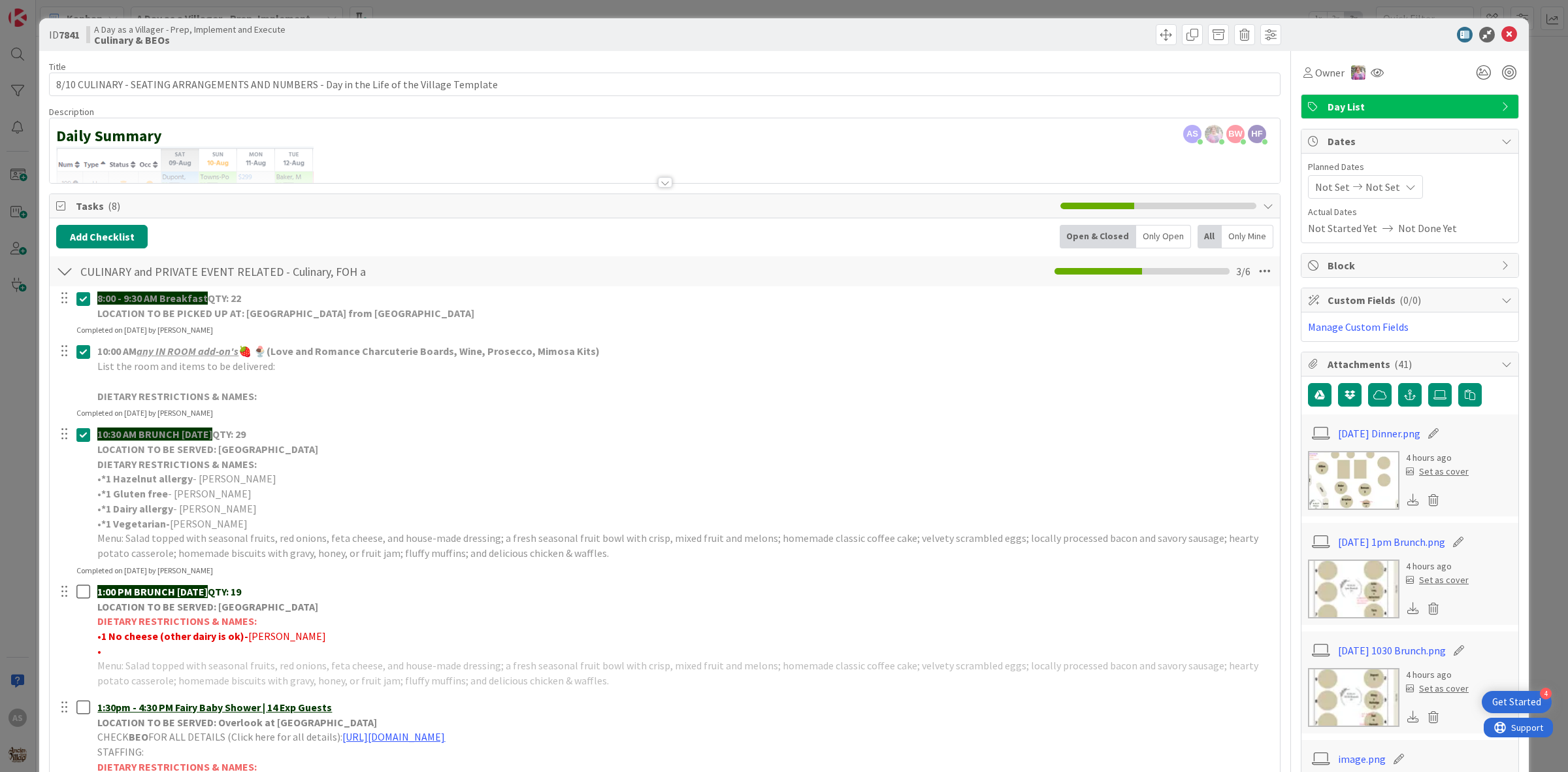
click at [1494, 43] on div "ID 7841 A Day as a Villager - Prep, Implement and Execute Culinary & BEOs" at bounding box center [783, 34] width 1489 height 32
click at [1501, 37] on icon at bounding box center [1509, 35] width 16 height 16
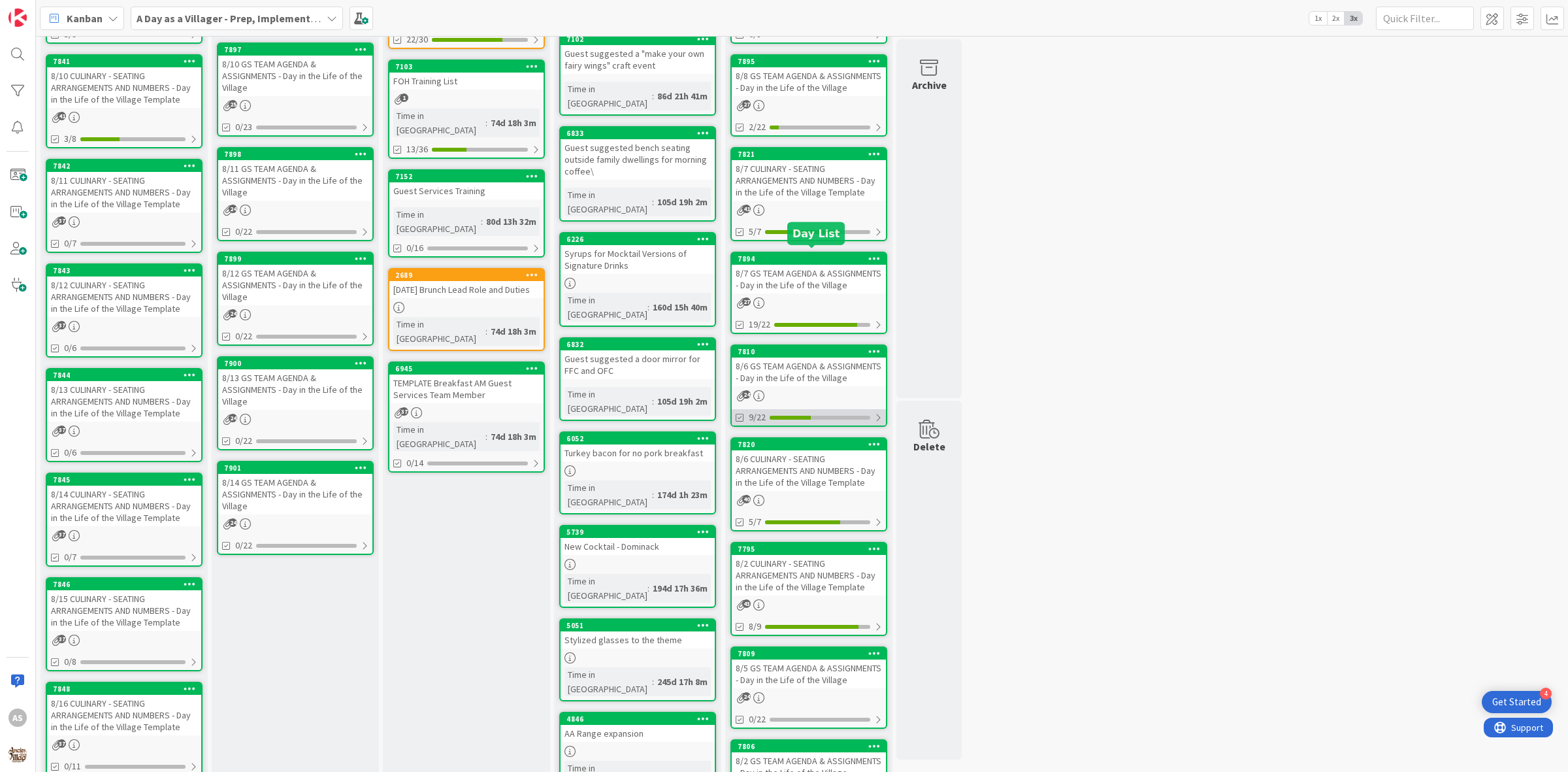
scroll to position [164, 0]
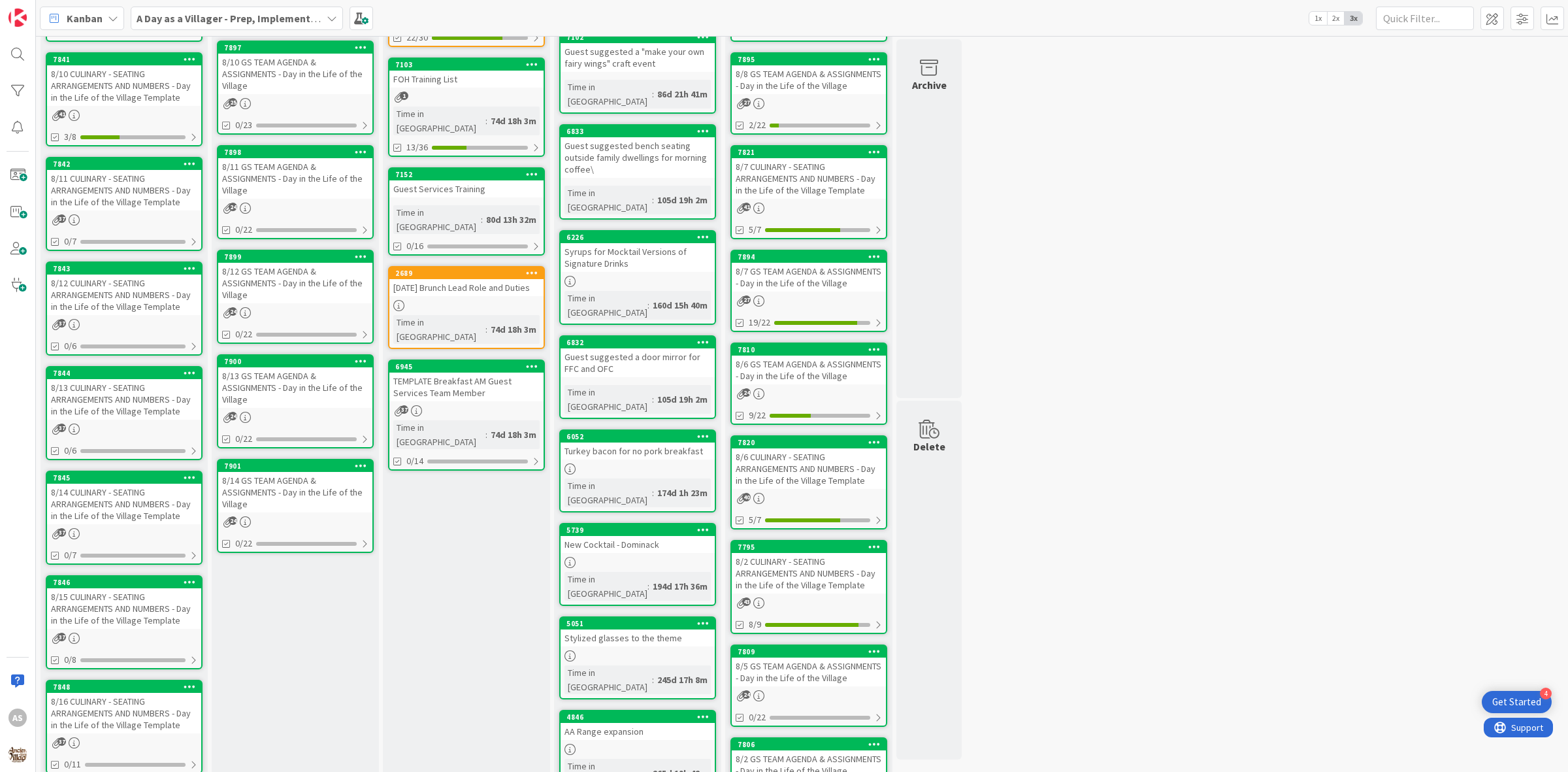
click at [824, 577] on div "8/2 CULINARY - SEATING ARRANGEMENTS AND NUMBERS - Day in the Life of the Villag…" at bounding box center [808, 573] width 154 height 40
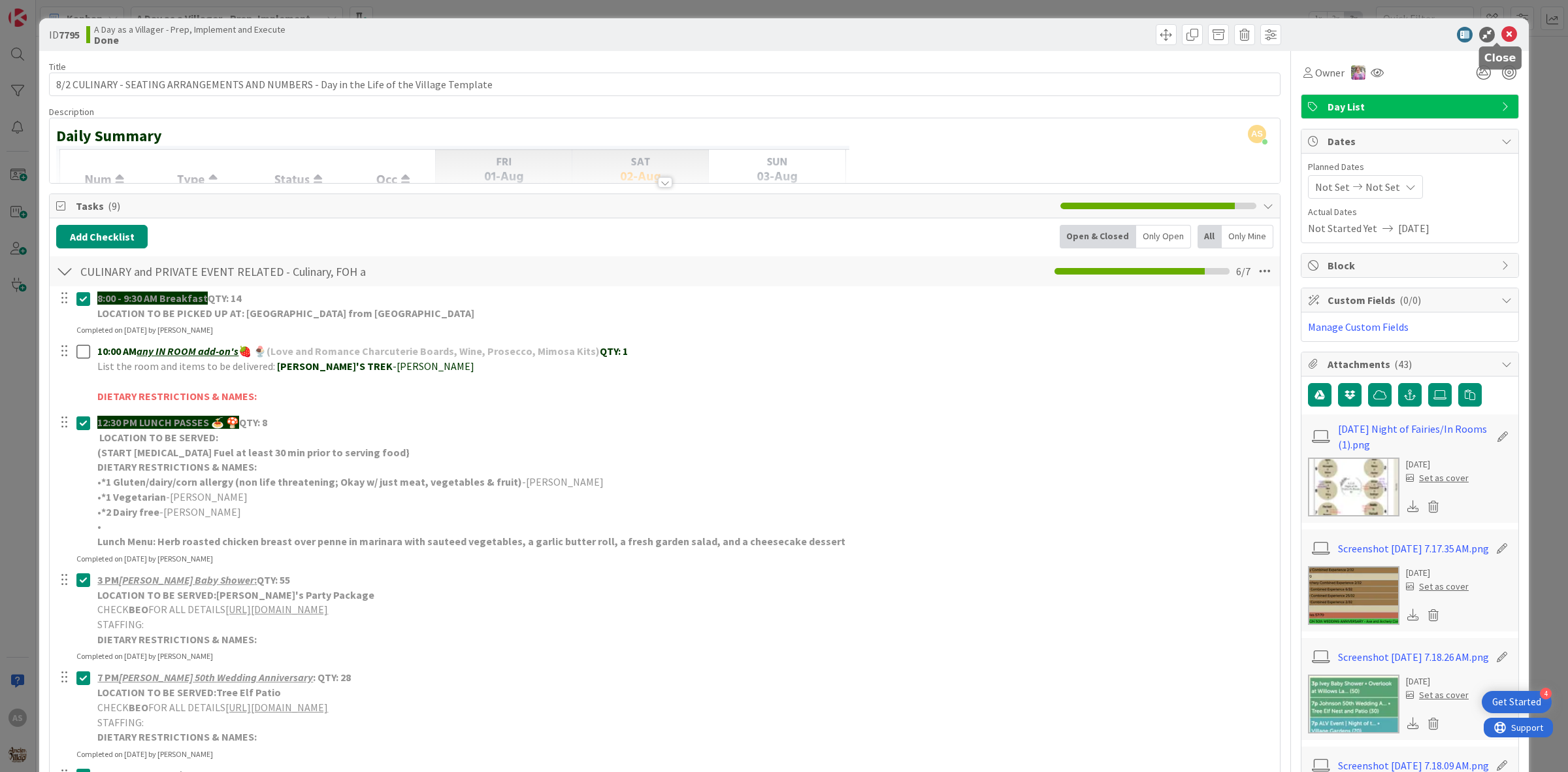
click at [1501, 38] on icon at bounding box center [1509, 35] width 16 height 16
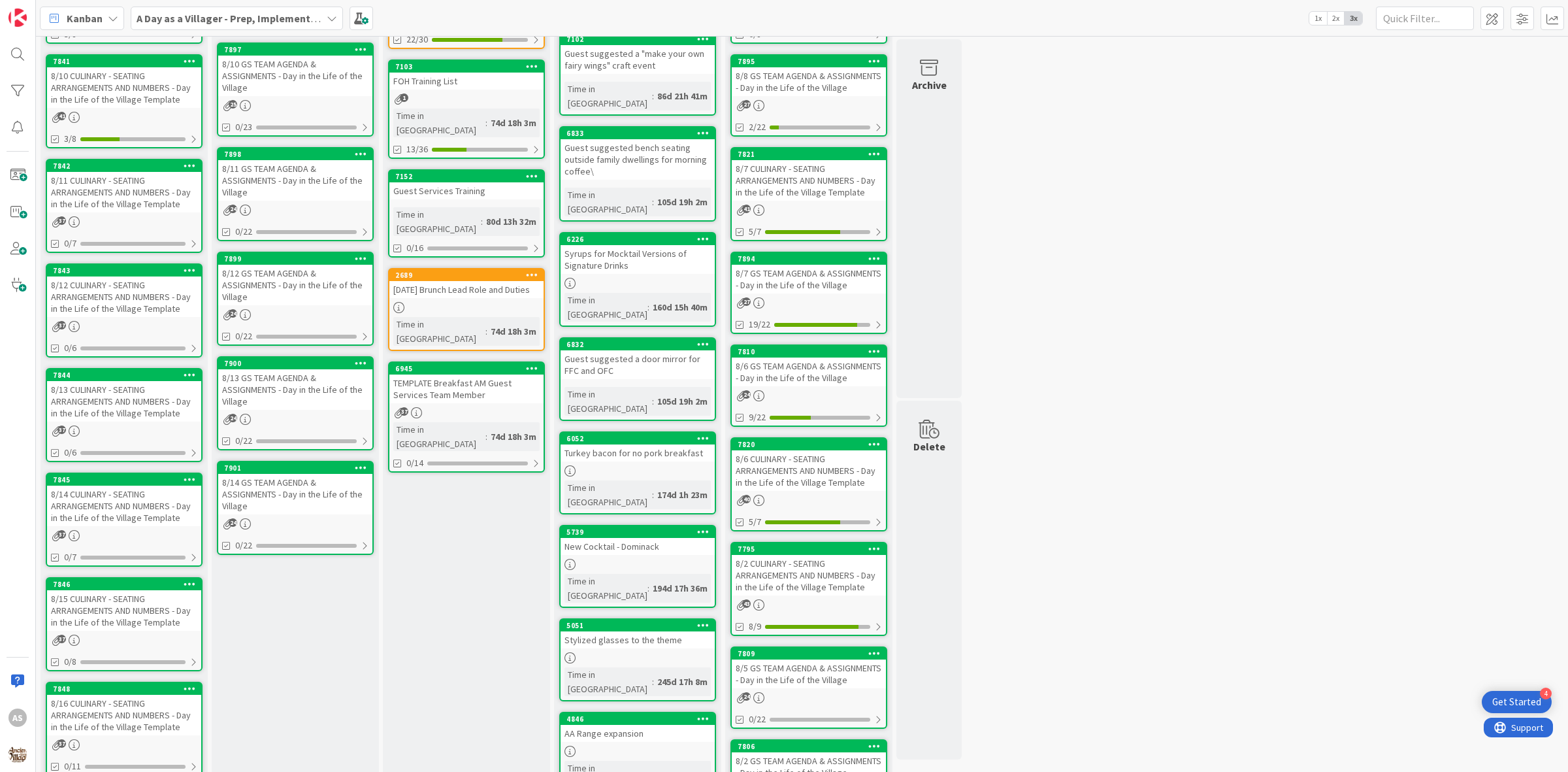
scroll to position [412, 0]
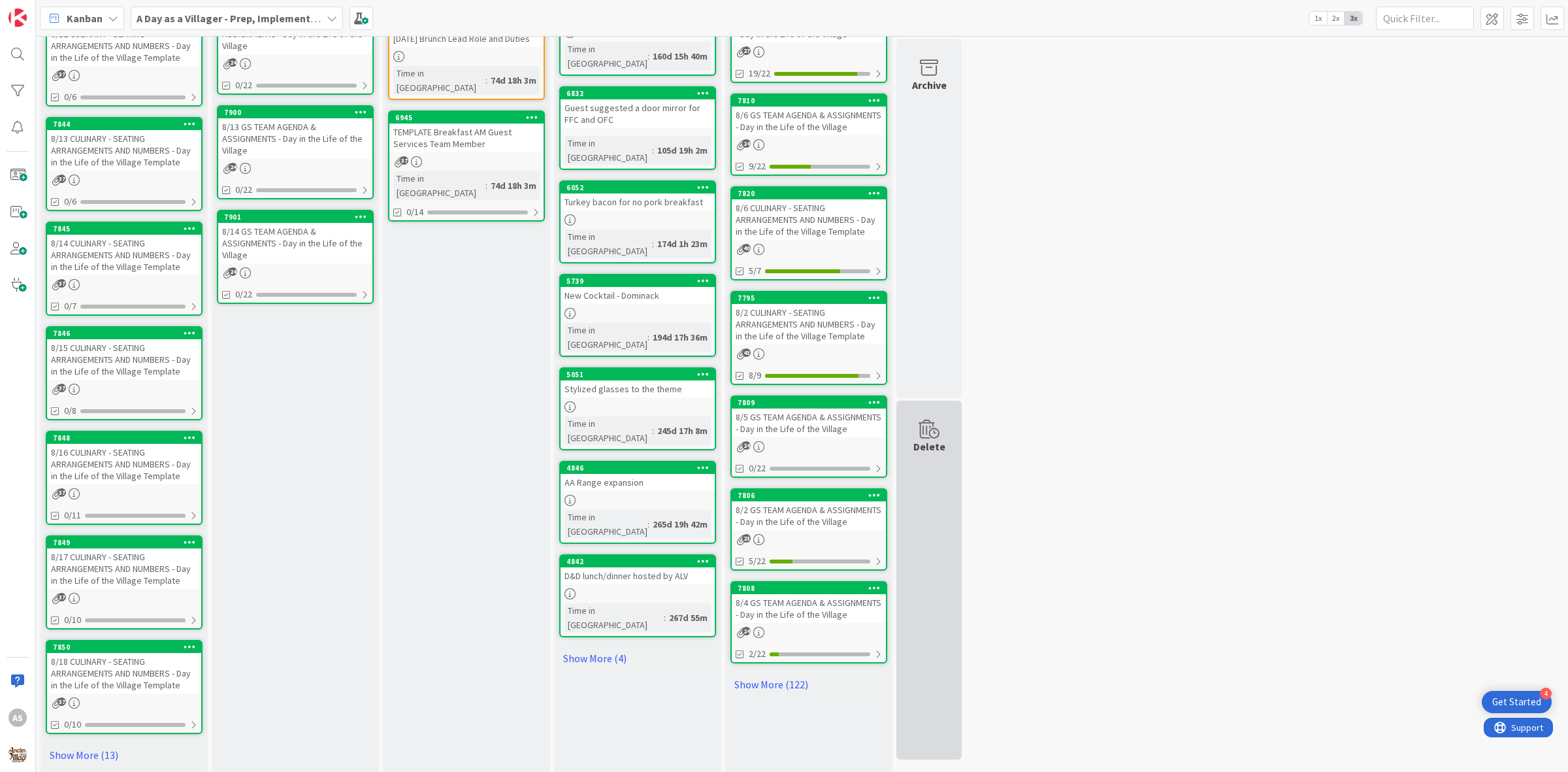
drag, startPoint x: 790, startPoint y: 670, endPoint x: 906, endPoint y: 624, distance: 124.8
click at [790, 674] on link "Show More (122)" at bounding box center [809, 684] width 157 height 21
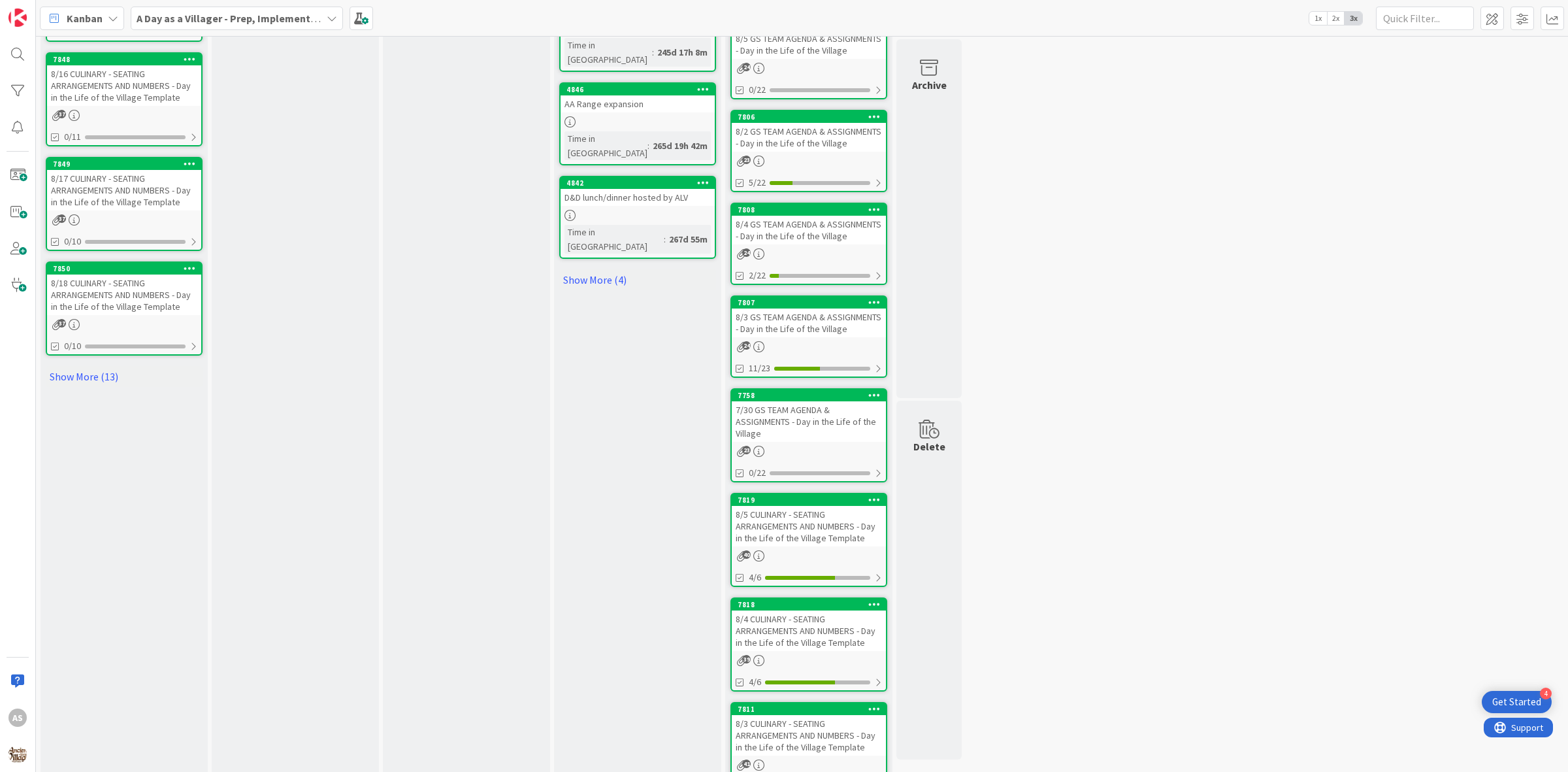
scroll to position [817, 0]
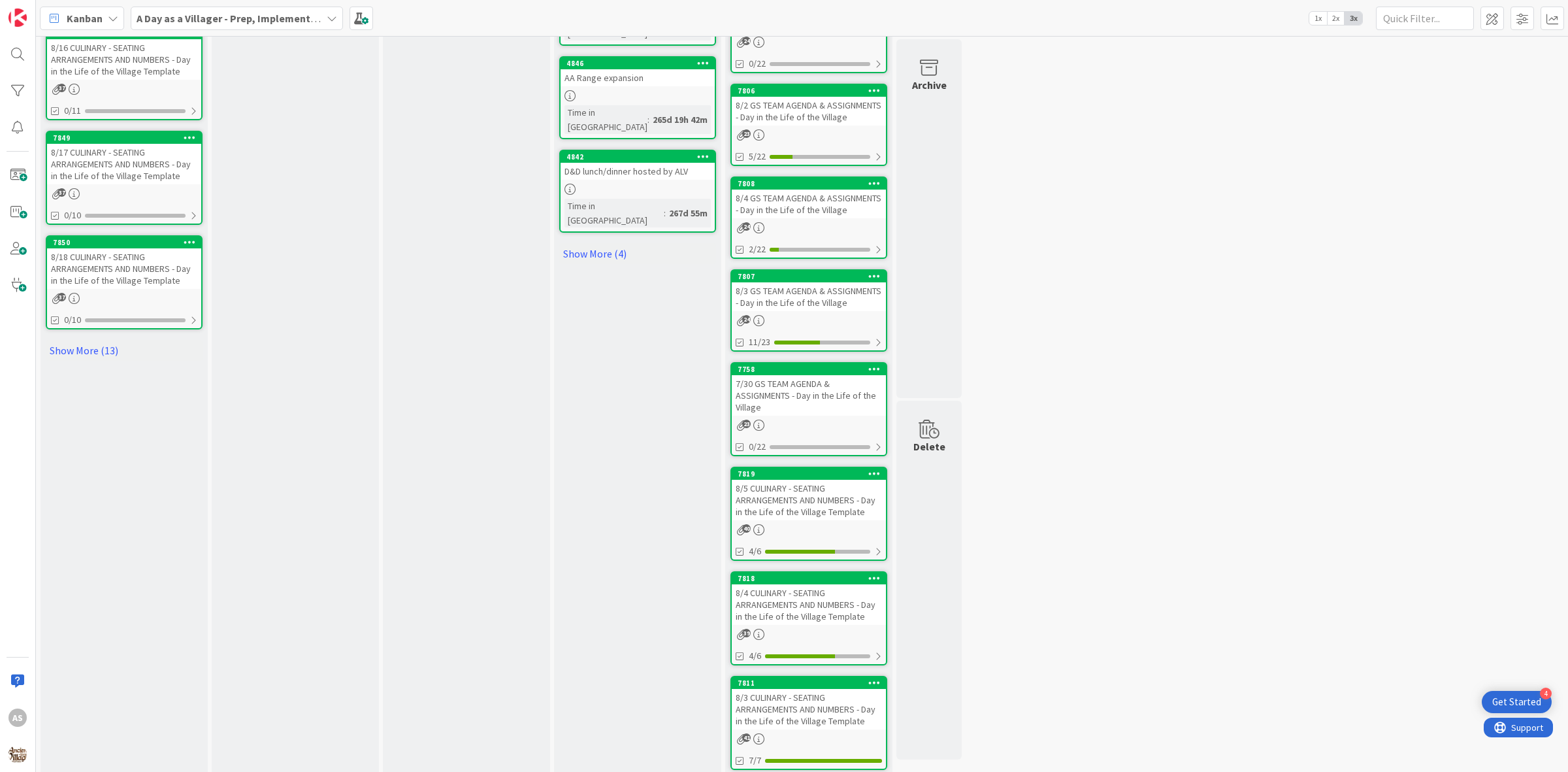
click at [834, 691] on div "8/3 CULINARY - SEATING ARRANGEMENTS AND NUMBERS - Day in the Life of the Villag…" at bounding box center [808, 709] width 154 height 40
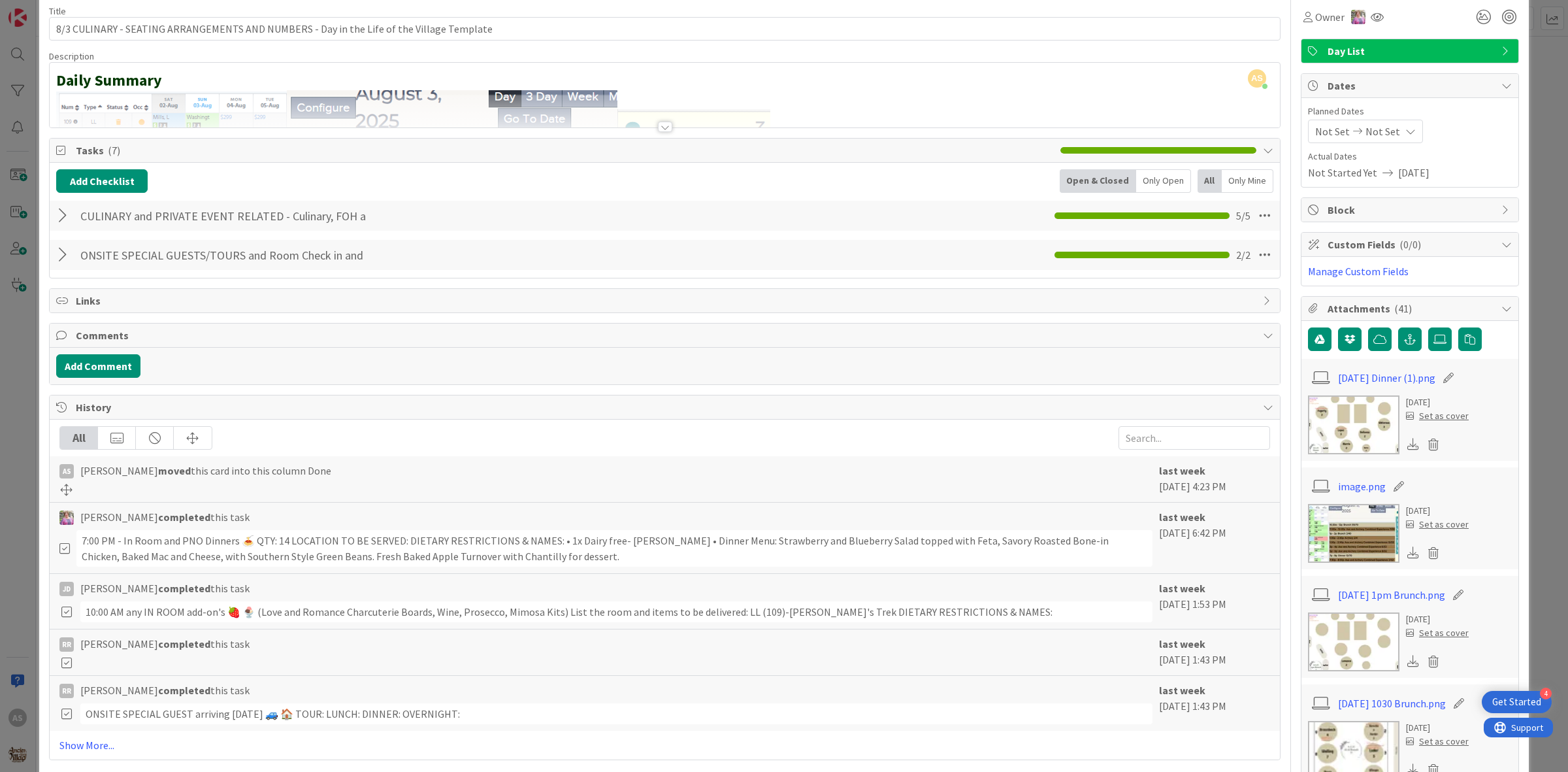
scroll to position [81, 0]
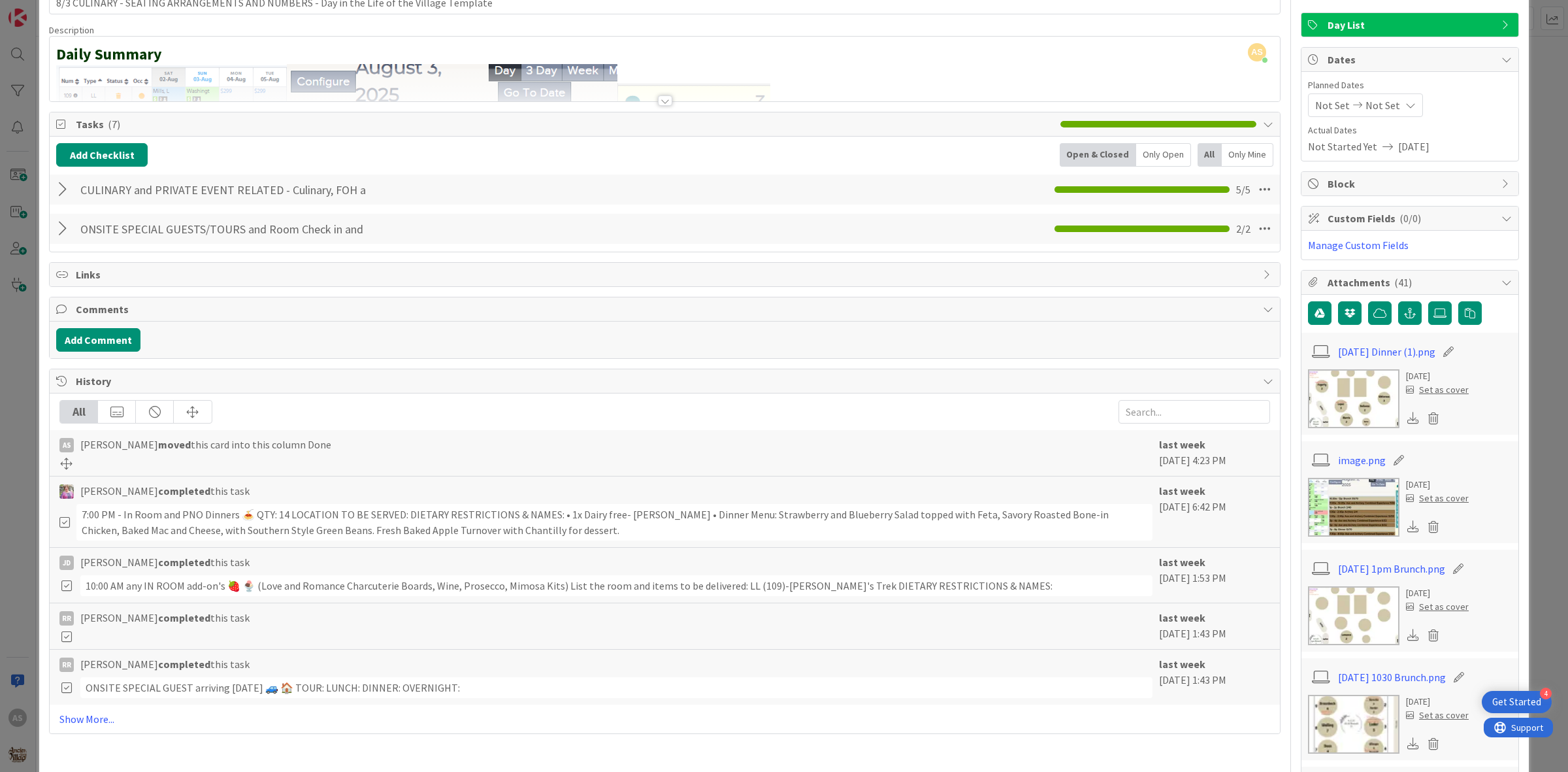
click at [66, 188] on div at bounding box center [65, 190] width 17 height 24
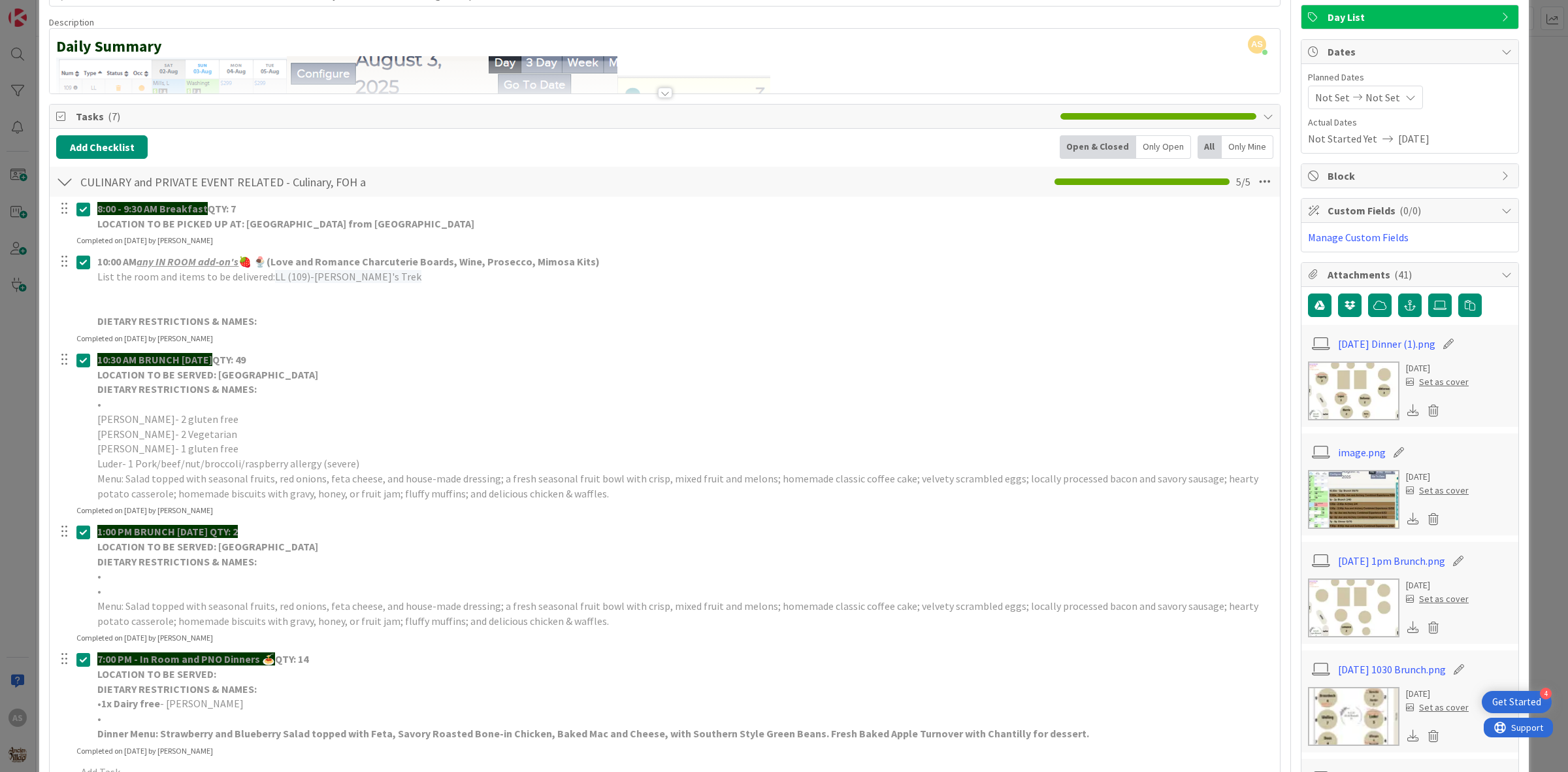
scroll to position [0, 0]
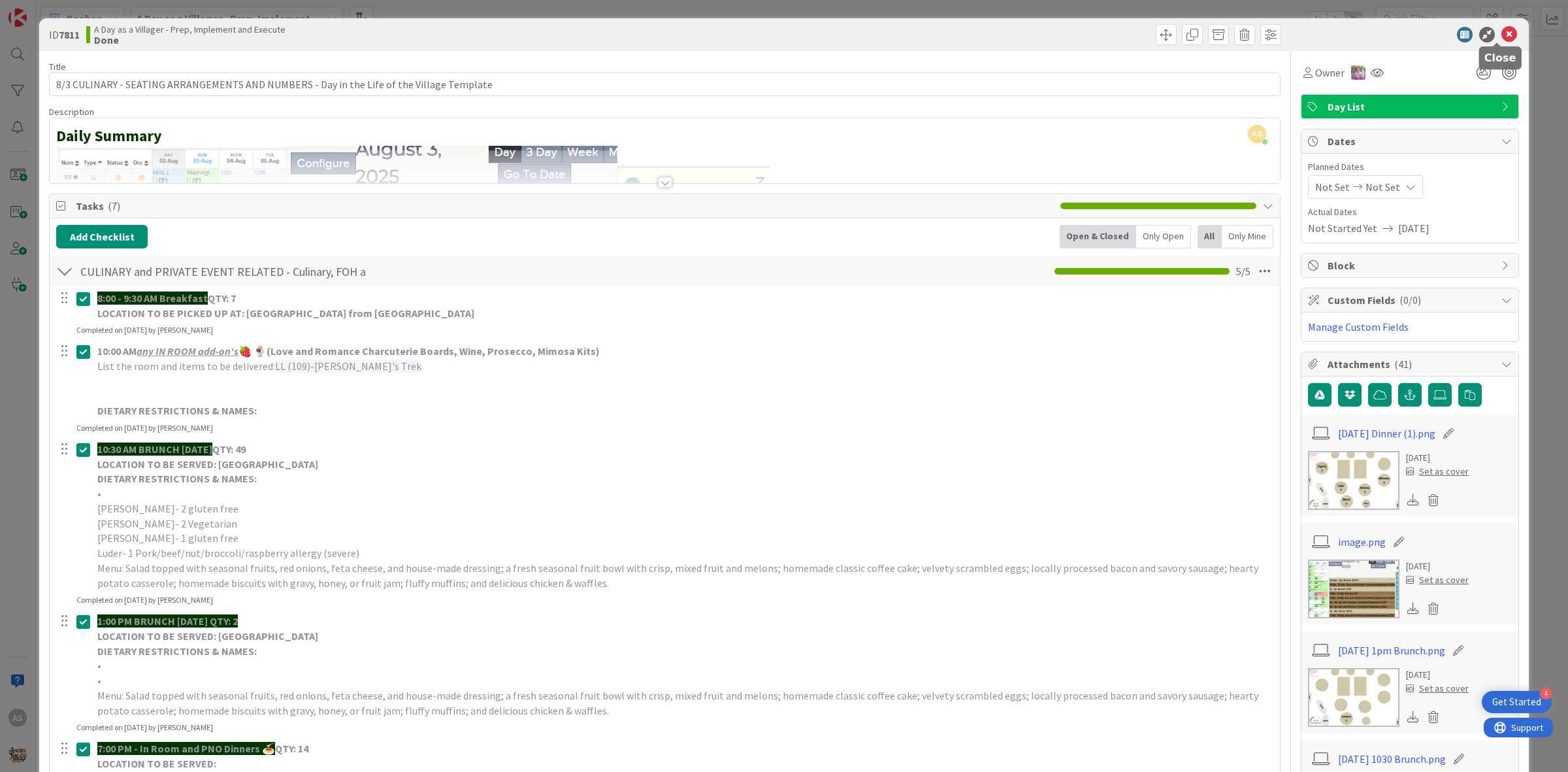
click at [1501, 38] on icon at bounding box center [1509, 35] width 16 height 16
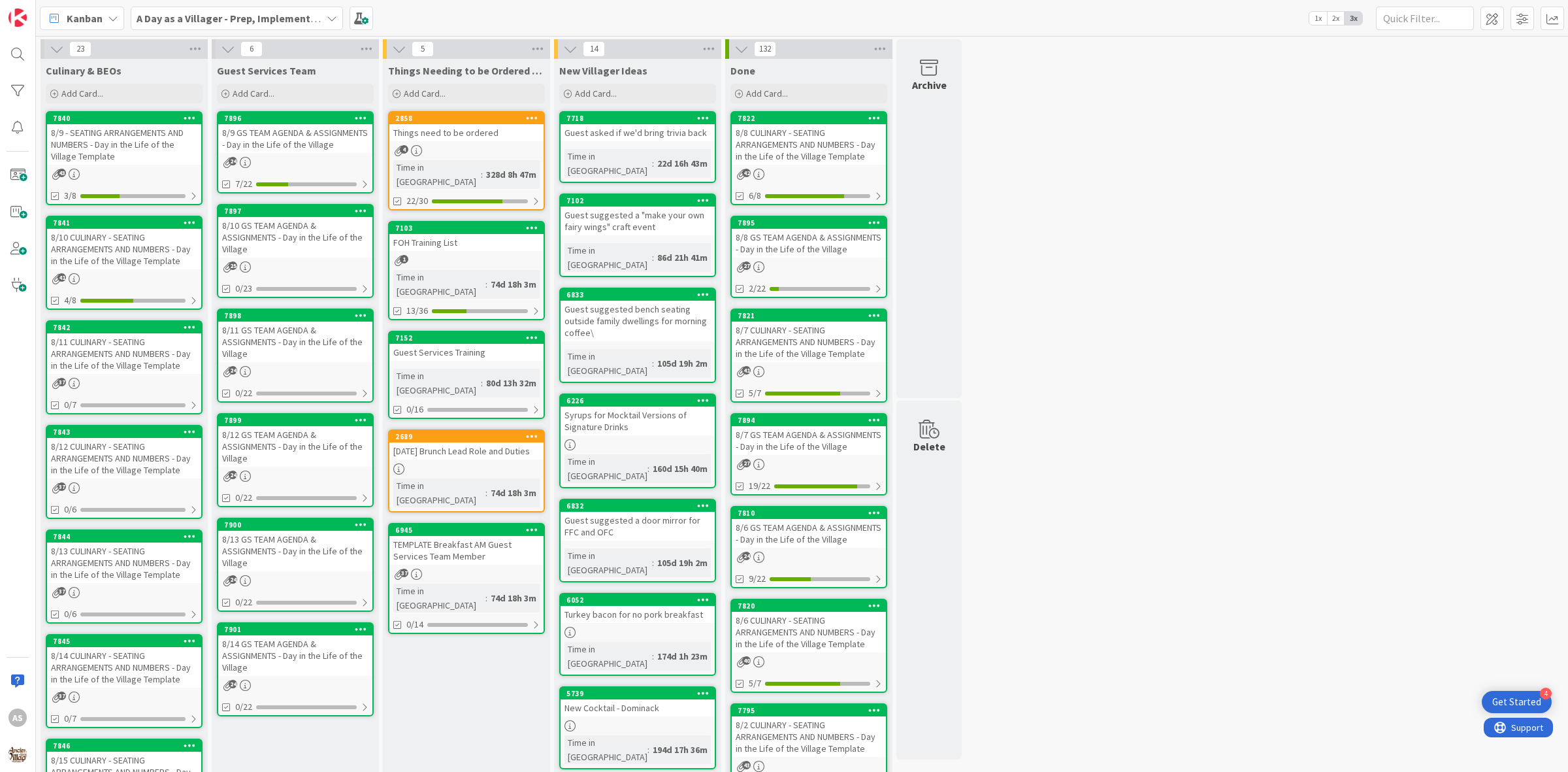
click at [321, 239] on div "8/10 GS TEAM AGENDA & ASSIGNMENTS - Day in the Life of the Village" at bounding box center [295, 237] width 154 height 40
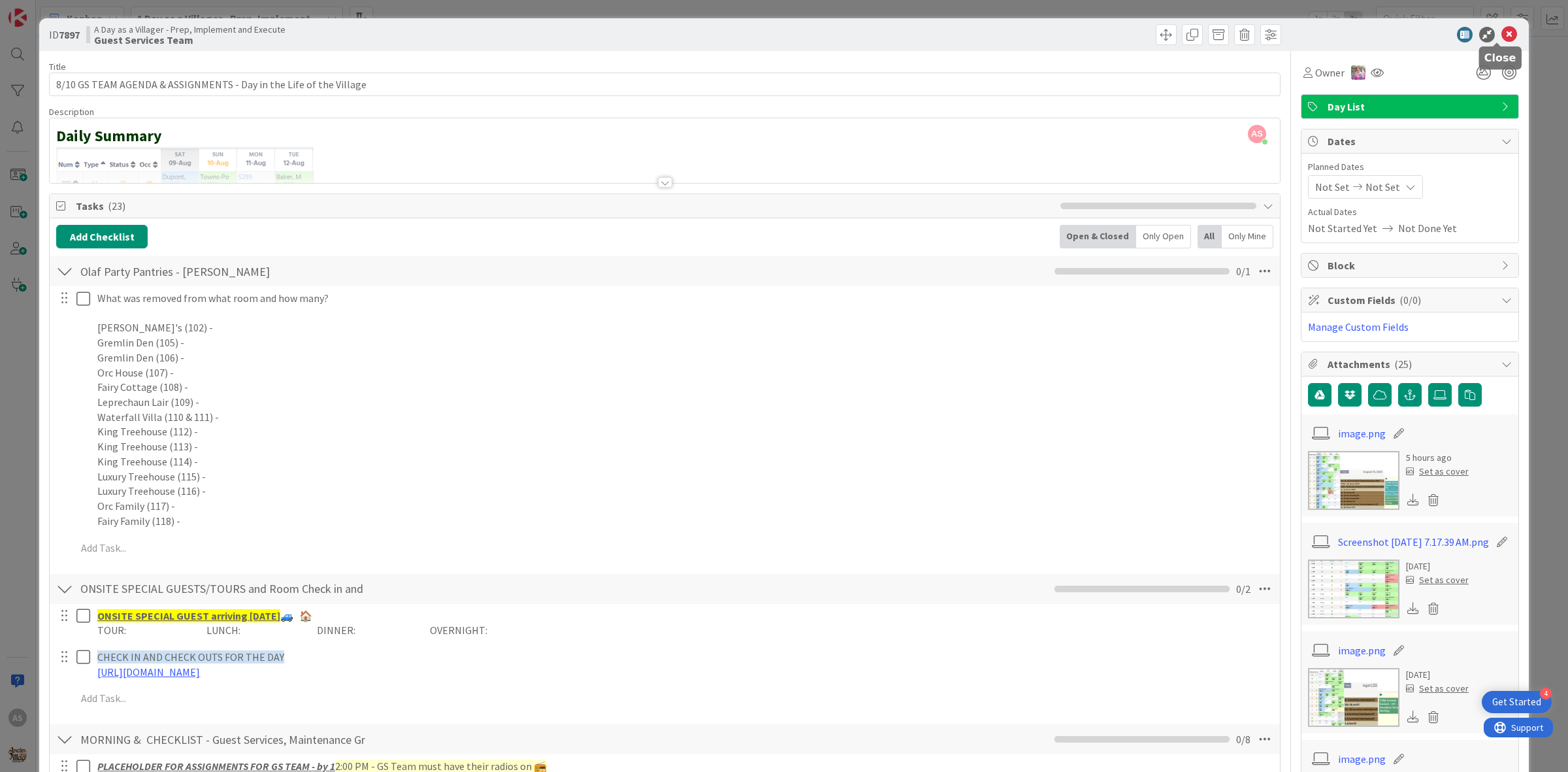
click at [1501, 35] on icon at bounding box center [1509, 35] width 16 height 16
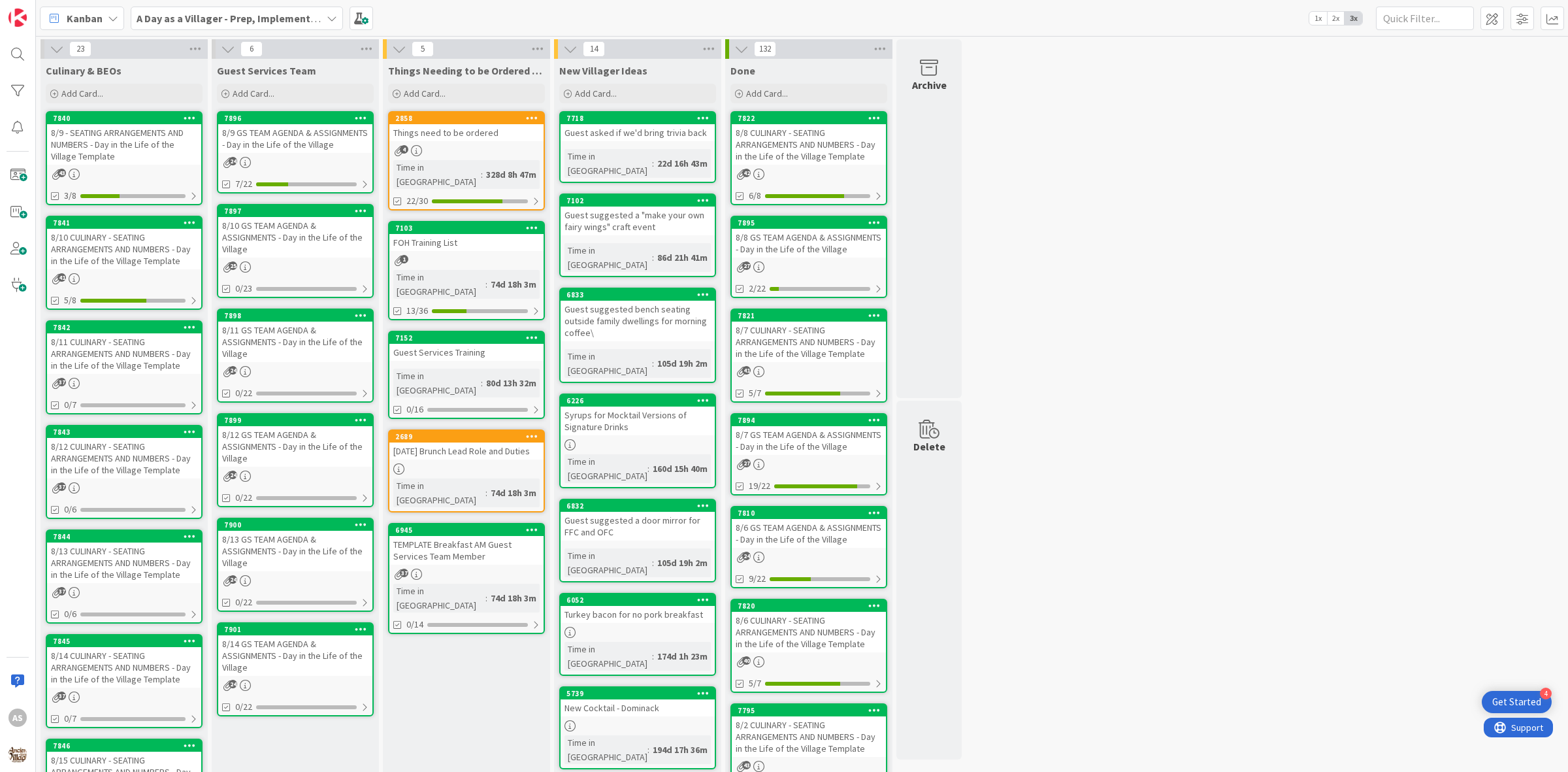
click at [484, 146] on div "4" at bounding box center [466, 150] width 154 height 11
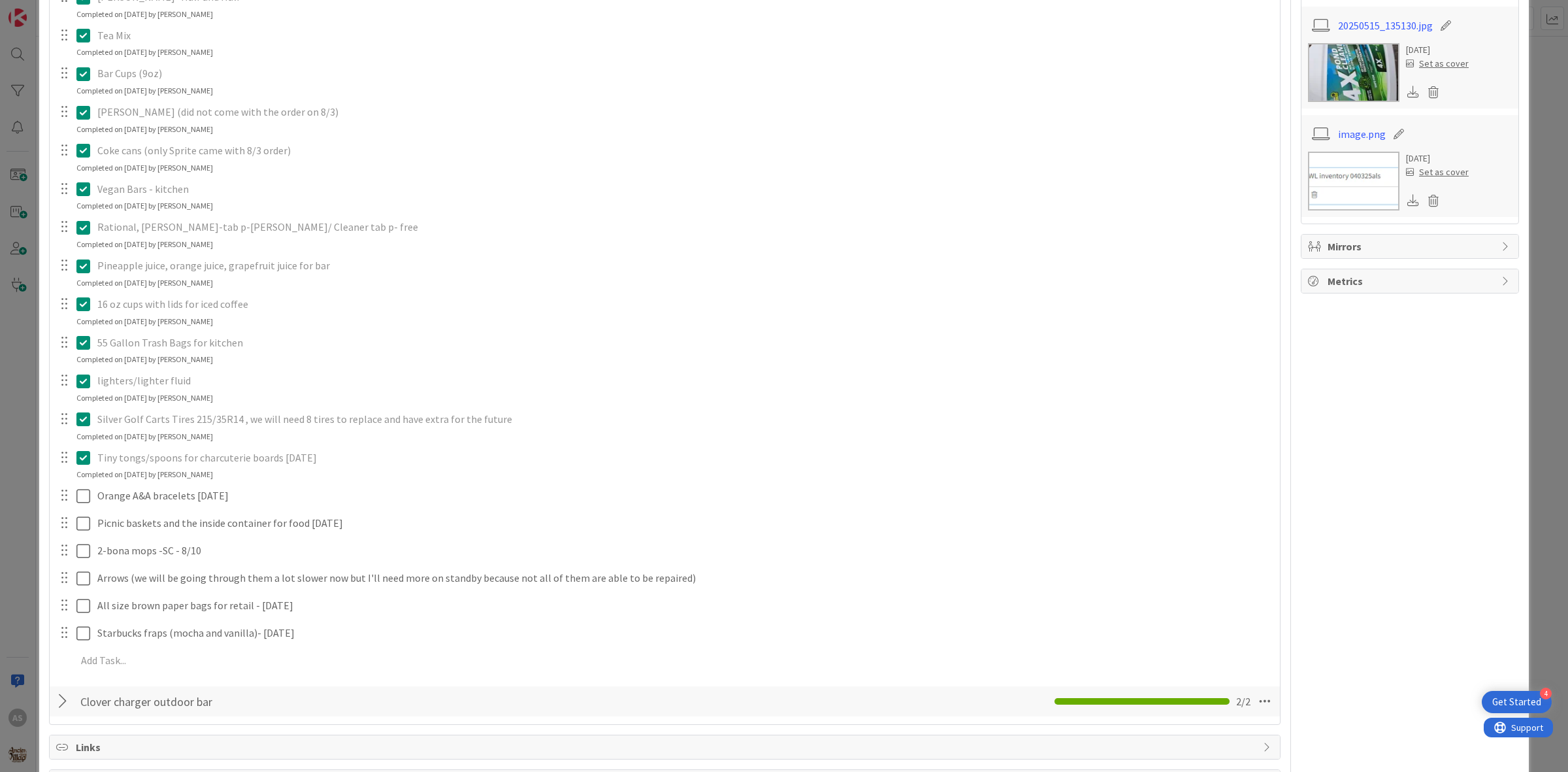
scroll to position [980, 0]
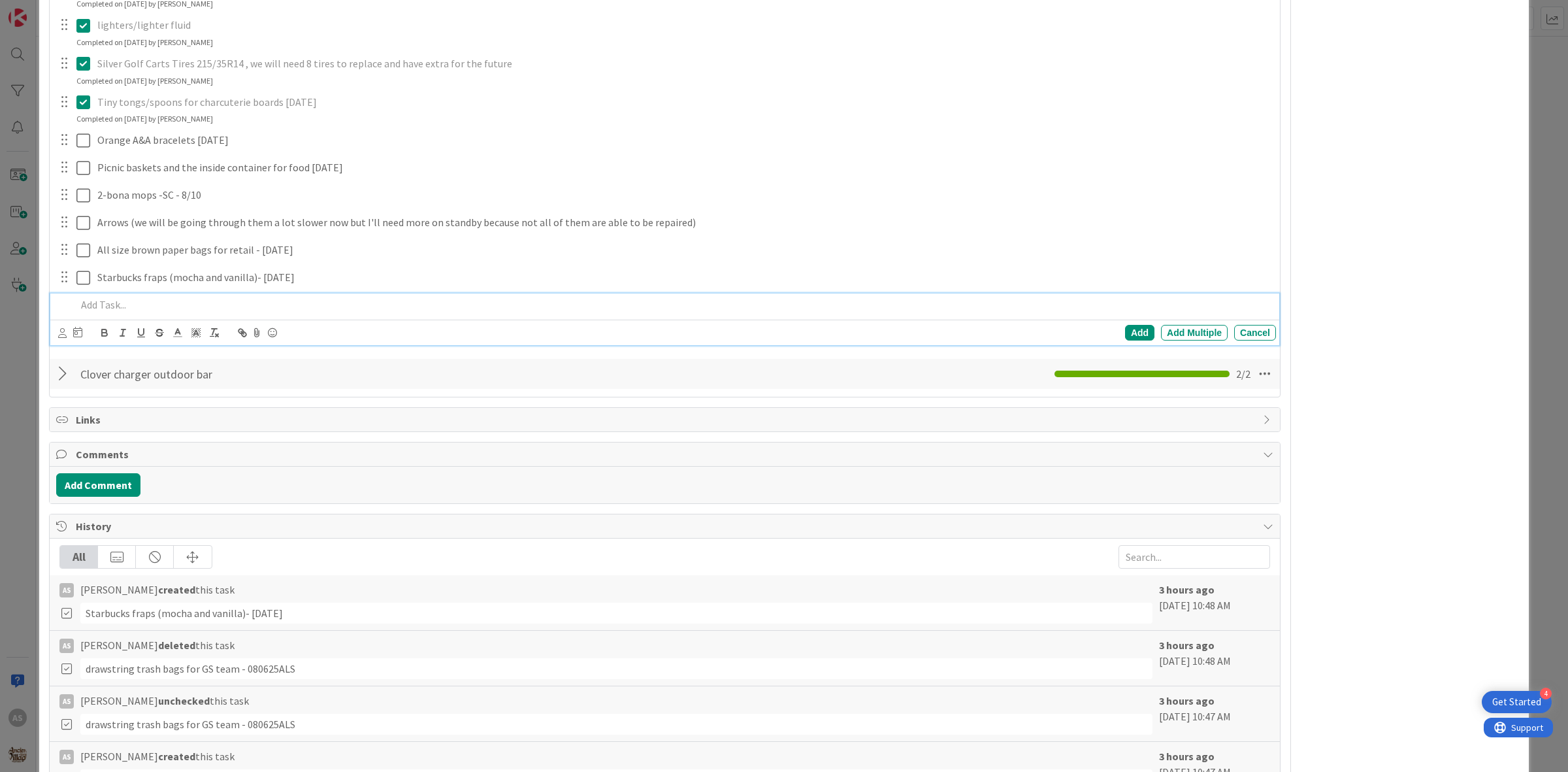
click at [180, 314] on div at bounding box center [674, 305] width 1205 height 23
click at [250, 304] on p "Construction paper for breakfast vouches to be printed on -8/10/25" at bounding box center [673, 305] width 1194 height 15
click at [1125, 335] on div "Add" at bounding box center [1139, 333] width 30 height 16
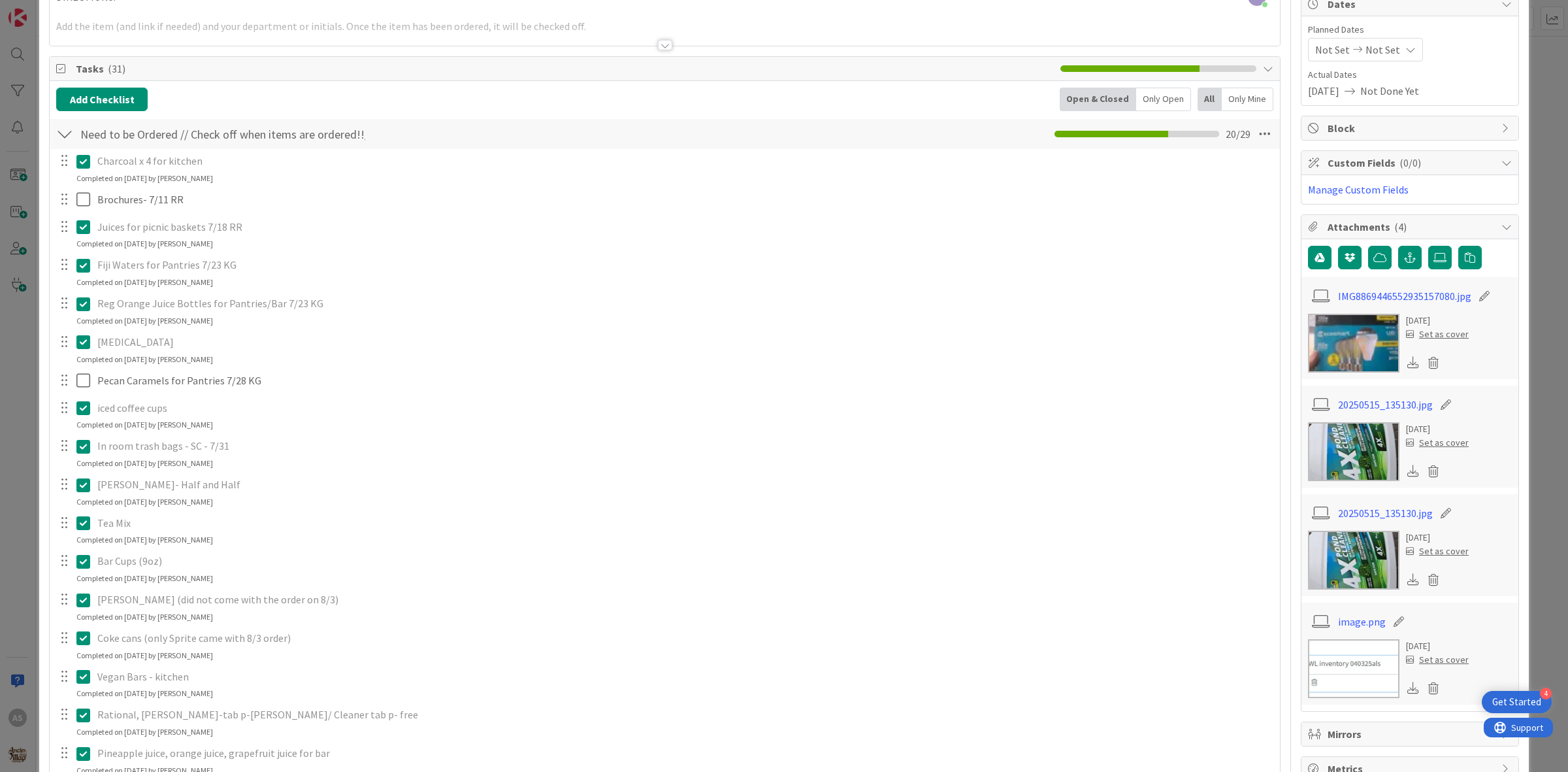
scroll to position [0, 0]
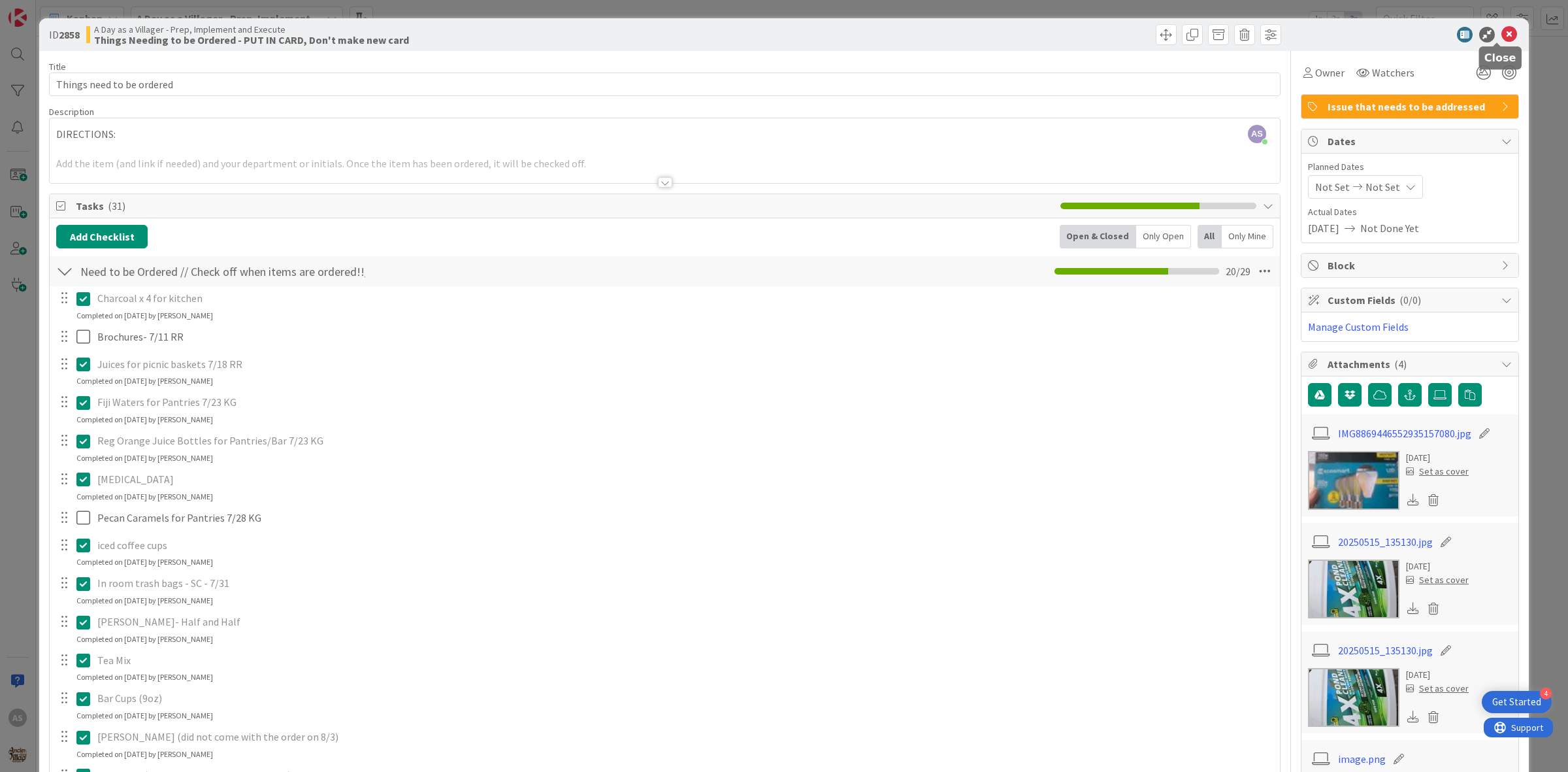
click at [1501, 35] on icon at bounding box center [1509, 35] width 16 height 16
